Goal: Transaction & Acquisition: Subscribe to service/newsletter

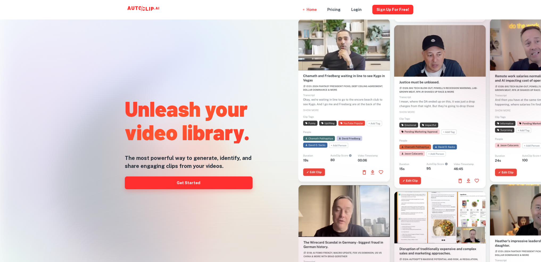
click at [223, 181] on link "Get Started" at bounding box center [189, 182] width 128 height 13
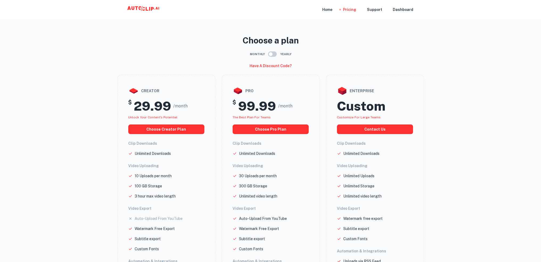
click at [140, 9] on icon at bounding box center [143, 9] width 53 height 11
